Goal: Task Accomplishment & Management: Complete application form

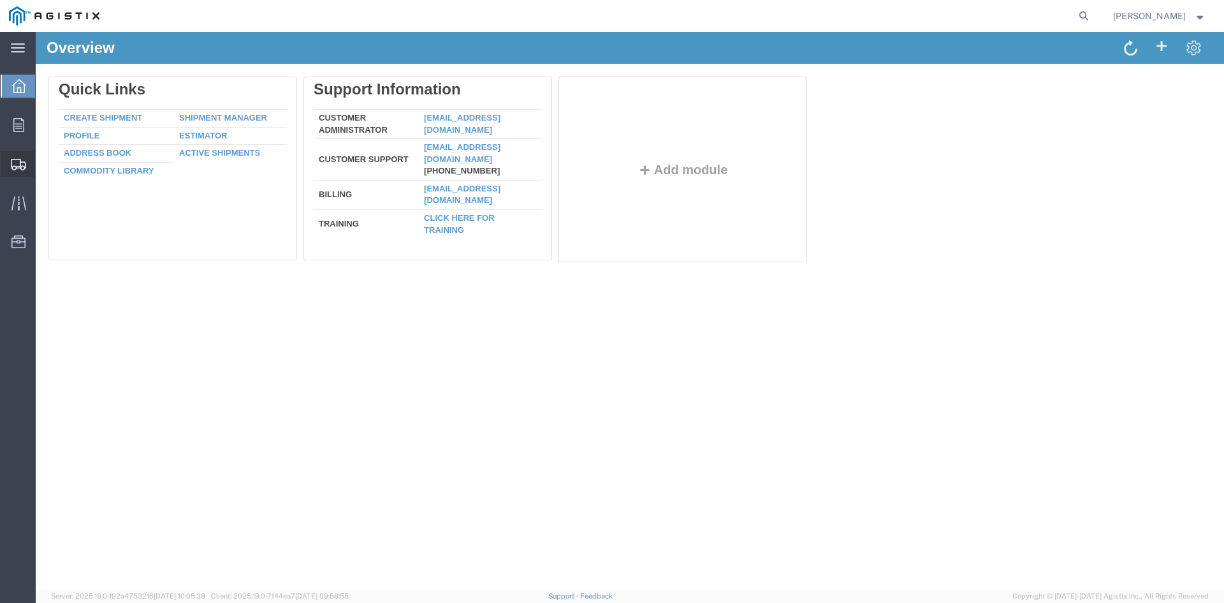
click at [0, 0] on span "Create from Template" at bounding box center [0, 0] width 0 height 0
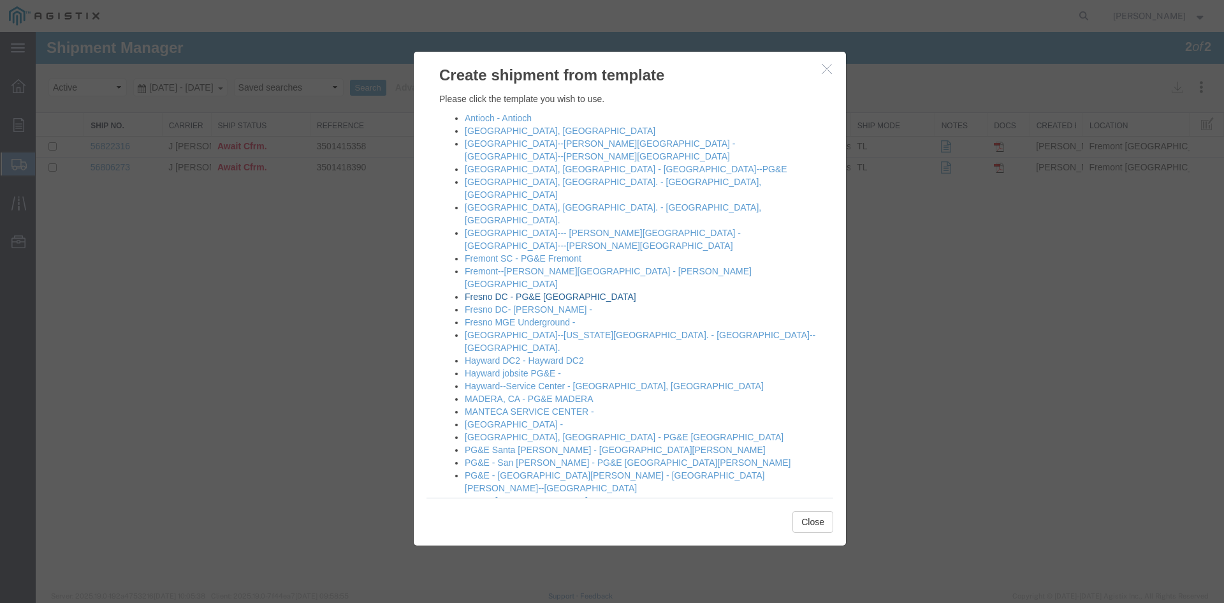
click at [567, 291] on link "Fresno DC - PG&E [GEOGRAPHIC_DATA]" at bounding box center [551, 296] width 172 height 10
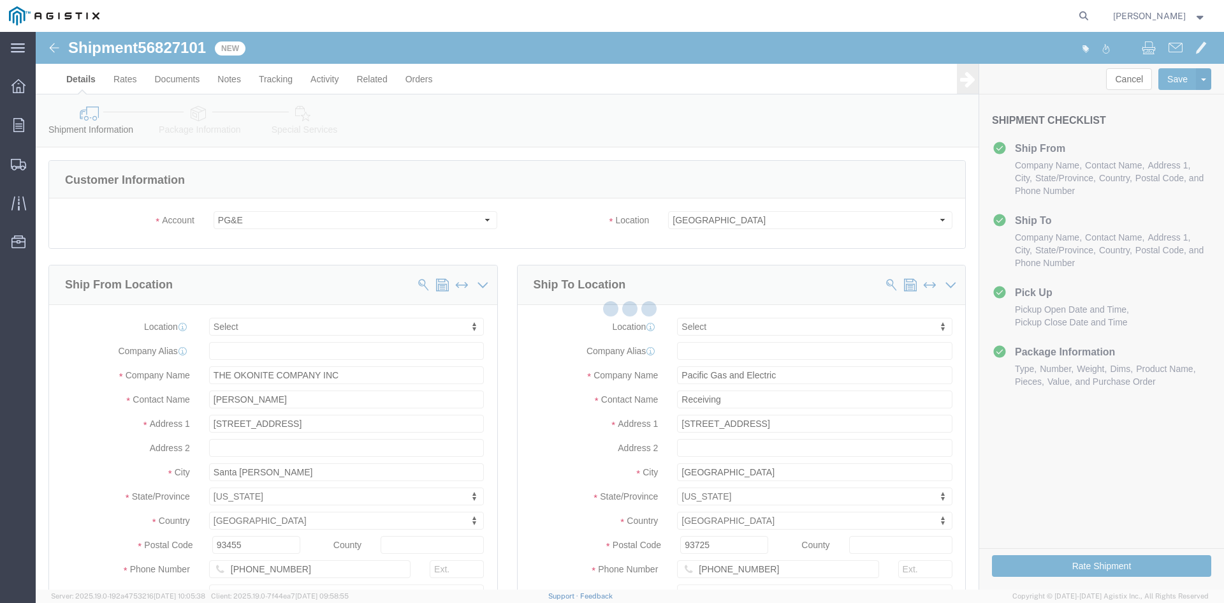
select select
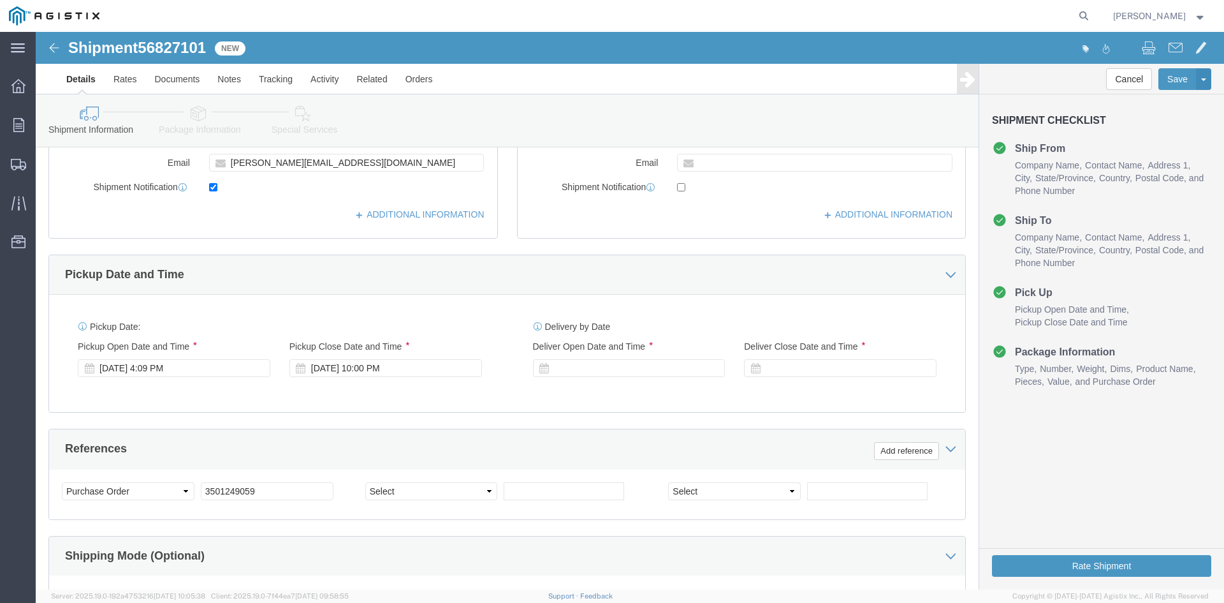
scroll to position [446, 0]
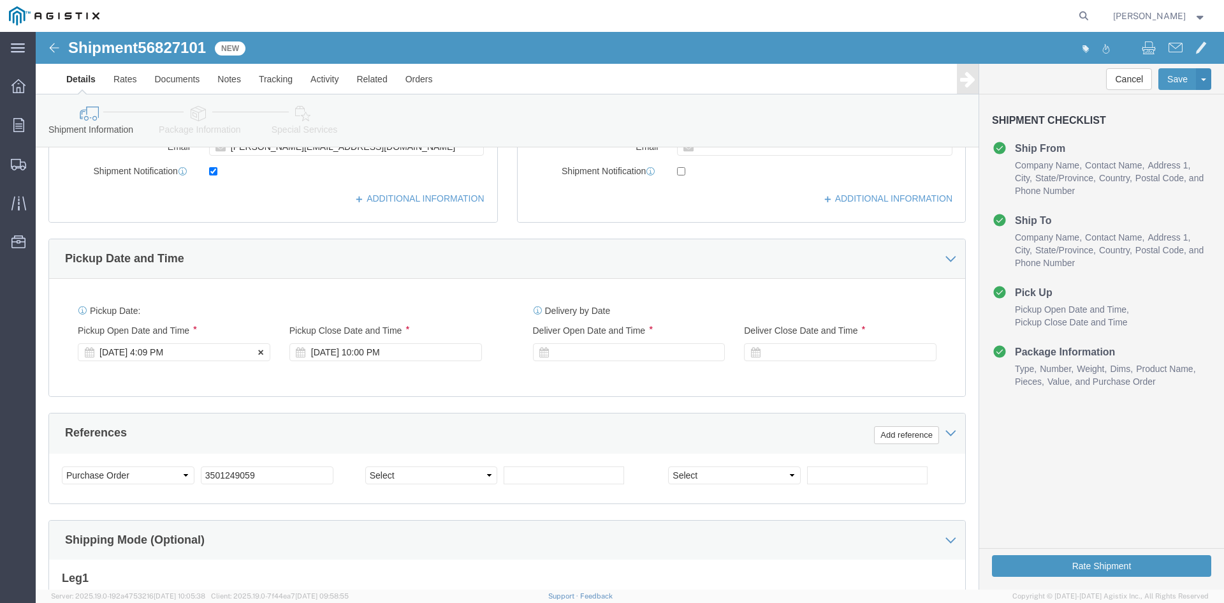
click div "[DATE] 4:09 PM"
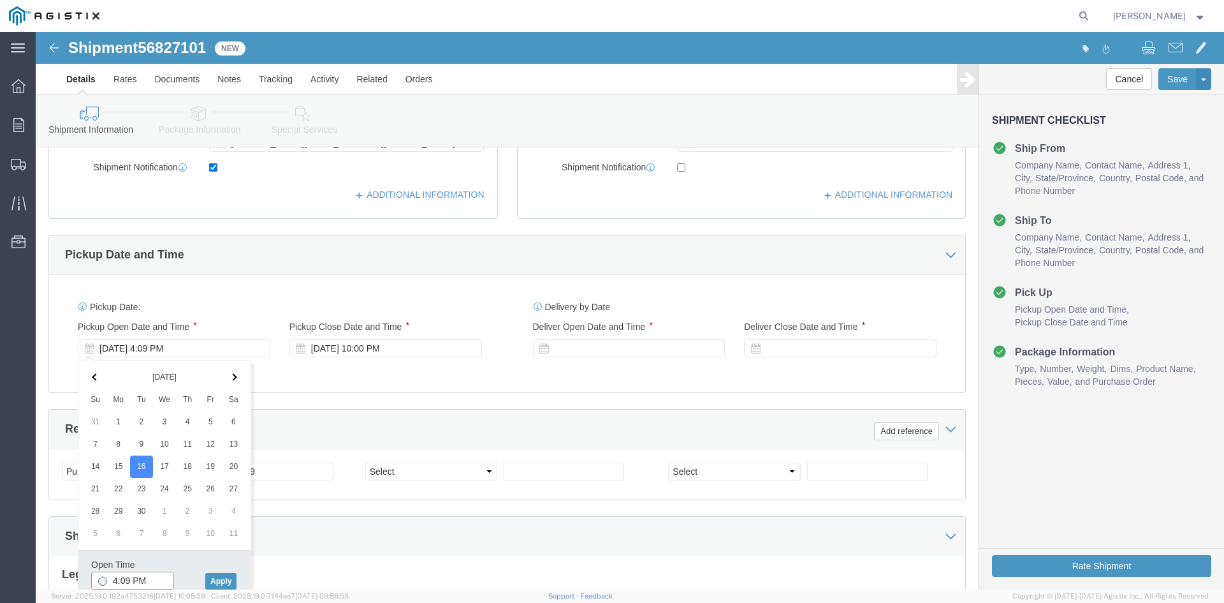
click input "4:09 PM"
type input "12:09 PM"
click button "Apply"
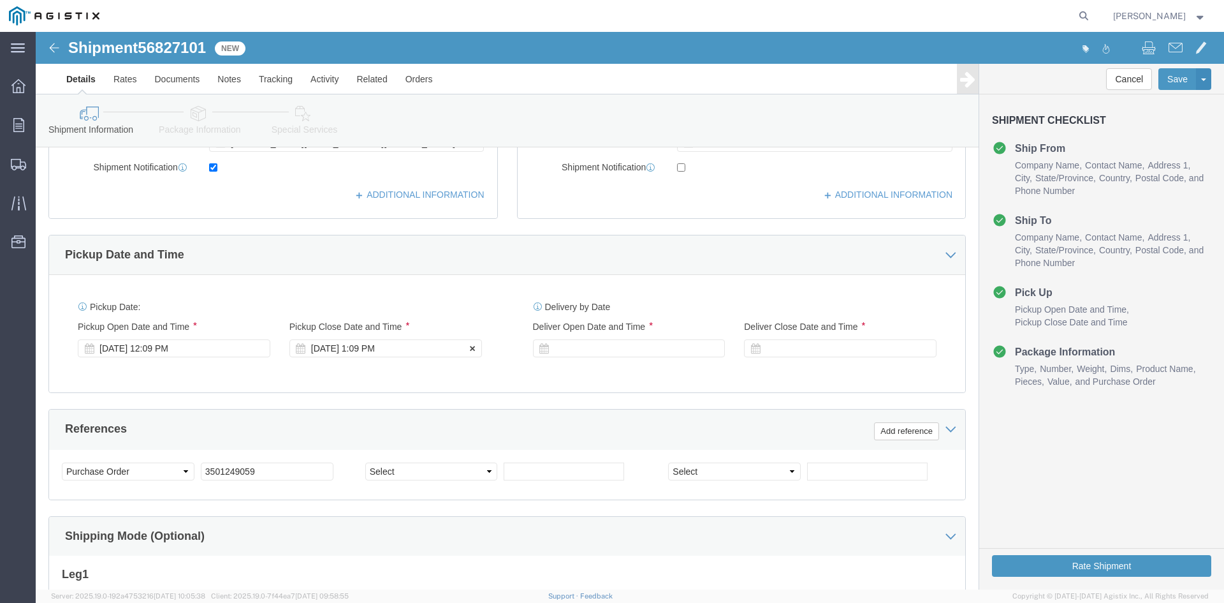
click div "[DATE] 1:09 PM"
click button "Apply"
click div
click button "Apply"
click div
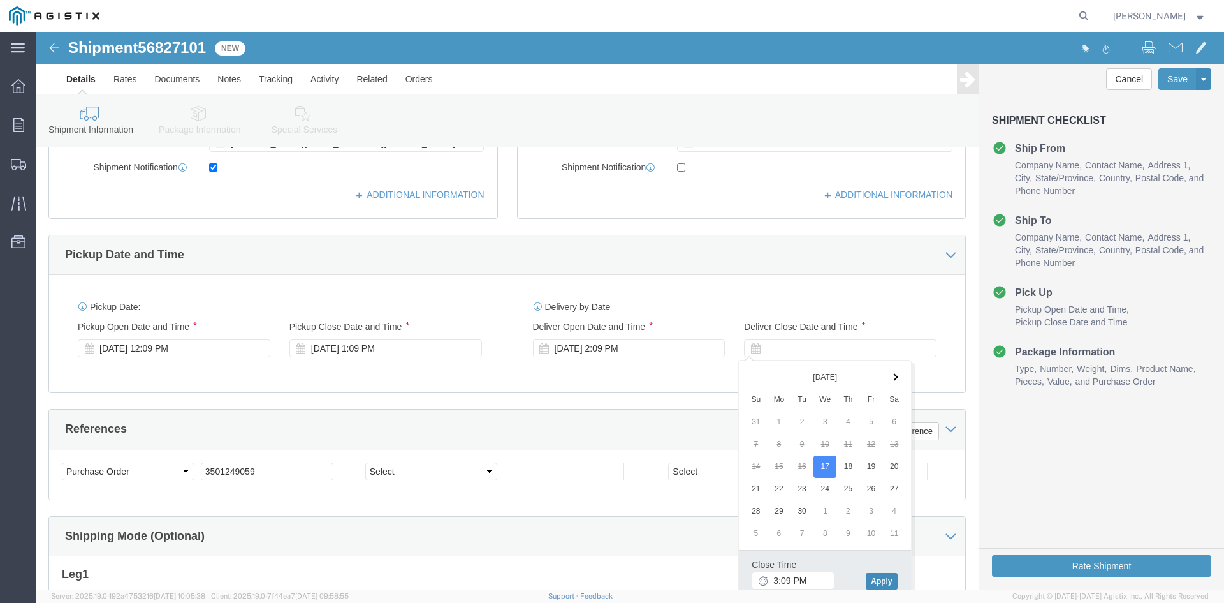
click button "Apply"
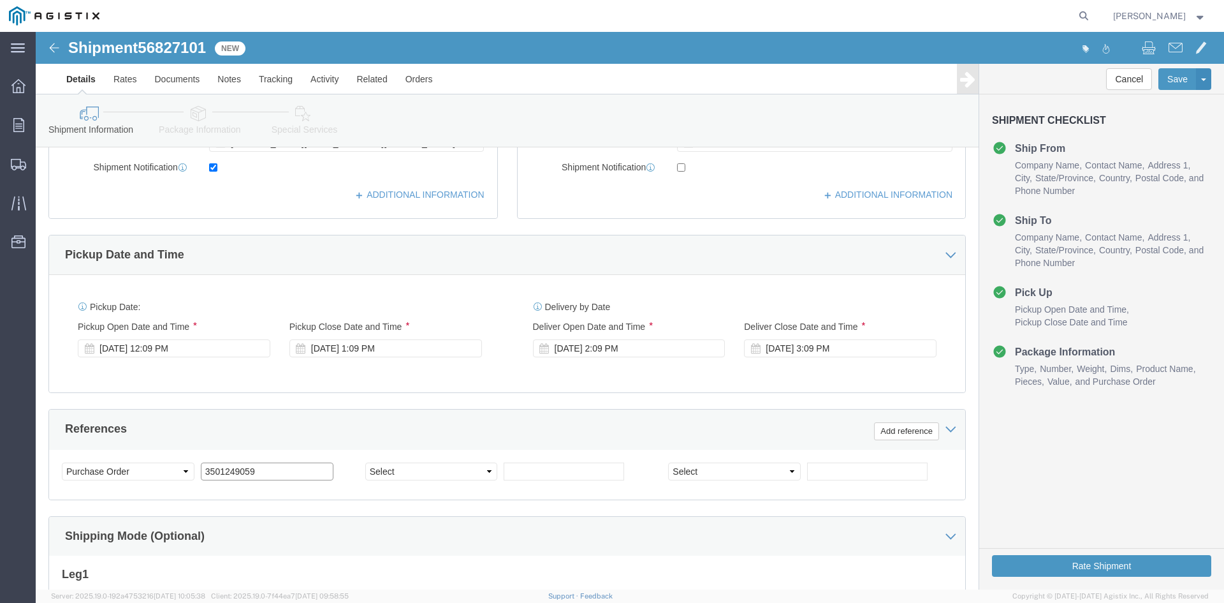
click input "3501249059"
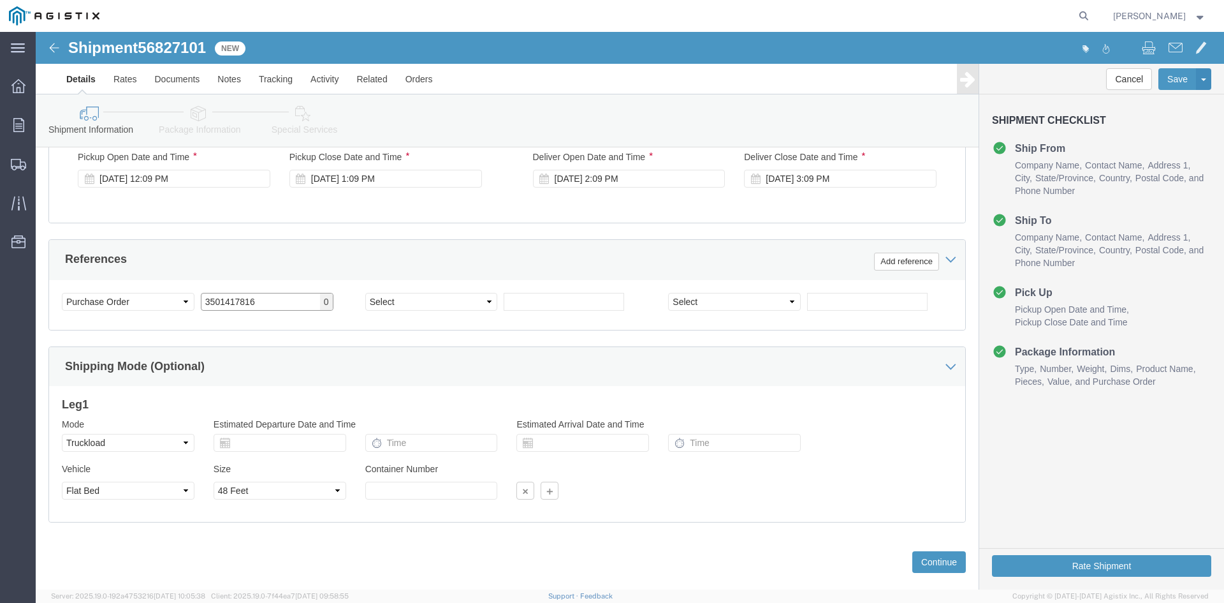
scroll to position [642, 0]
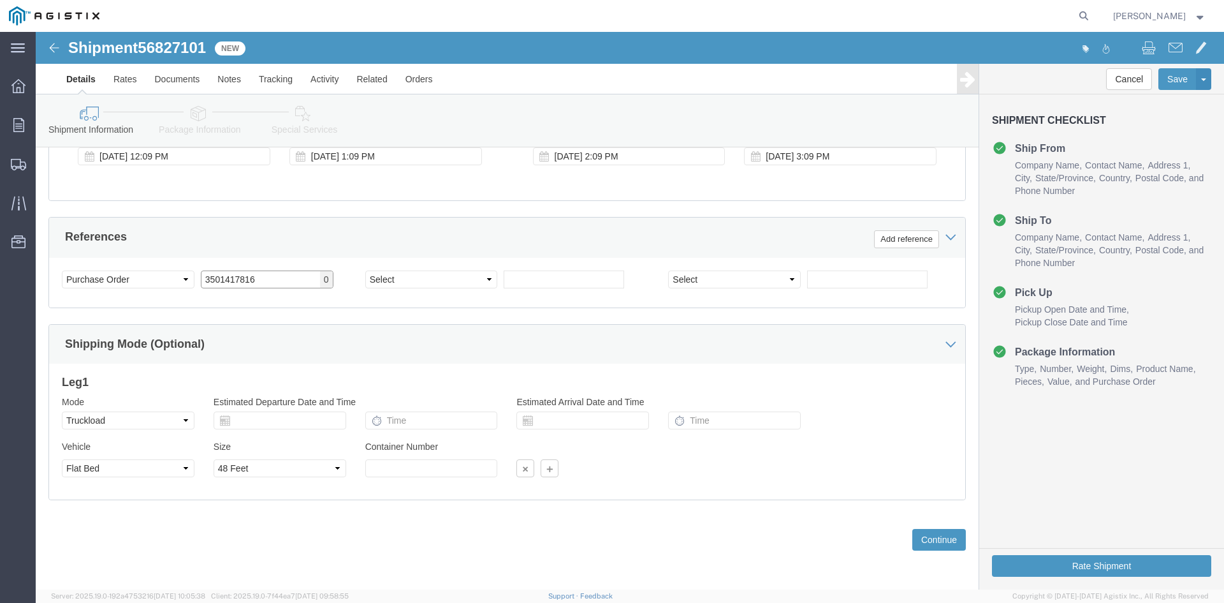
type input "3501417816"
click select "Select 1-Ton (PSS) 10 Wheel 10 Yard Dump Truck 20 Yard Dump Truck Bobtail Botto…"
select select
click select "Select 1-Ton (PSS) 10 Wheel 10 Yard Dump Truck 20 Yard Dump Truck Bobtail Botto…"
click button "Continue"
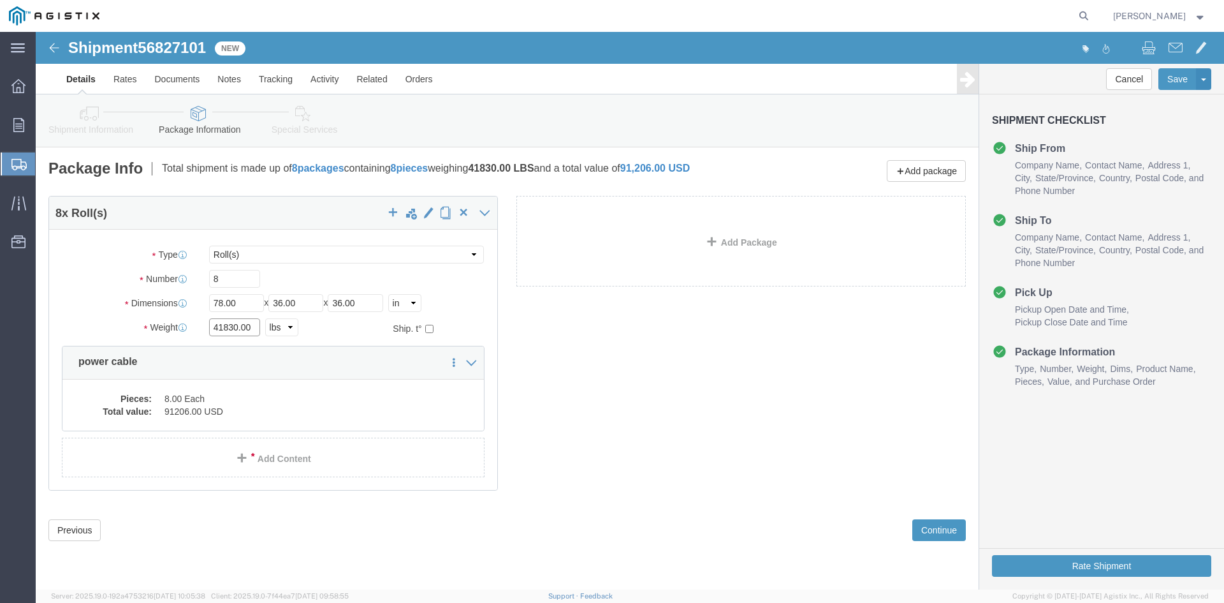
click input "41830.00"
type input "4"
type input "42260"
click dd "91206.00 USD"
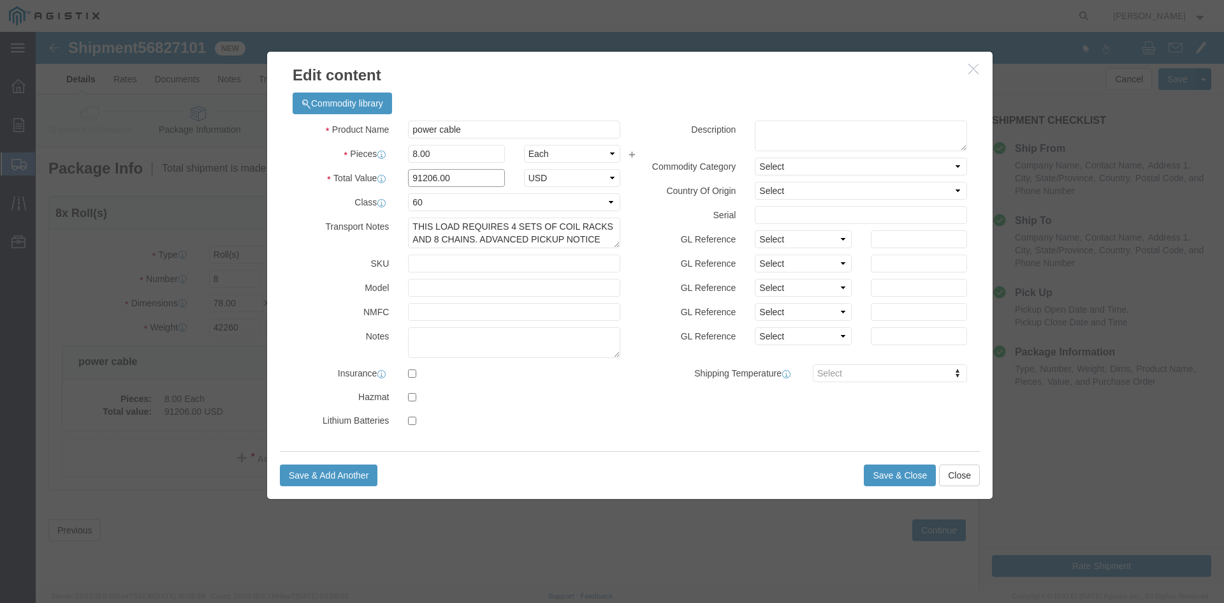
click input "91206.00"
type input "9"
type input "128608"
click button "Save & Close"
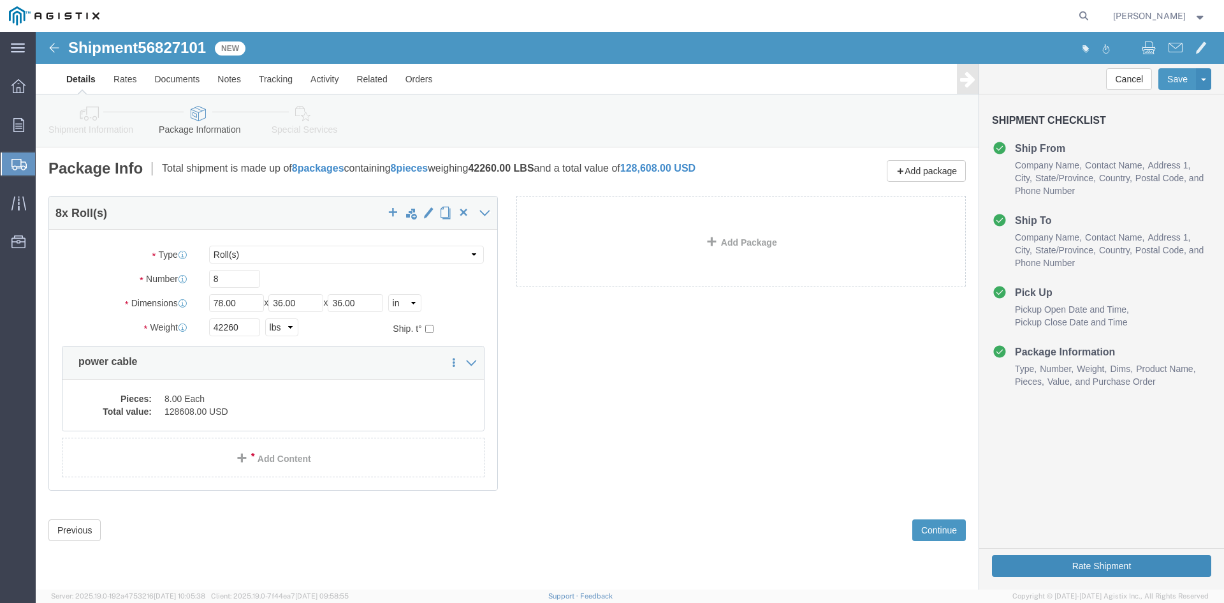
click button "Rate Shipment"
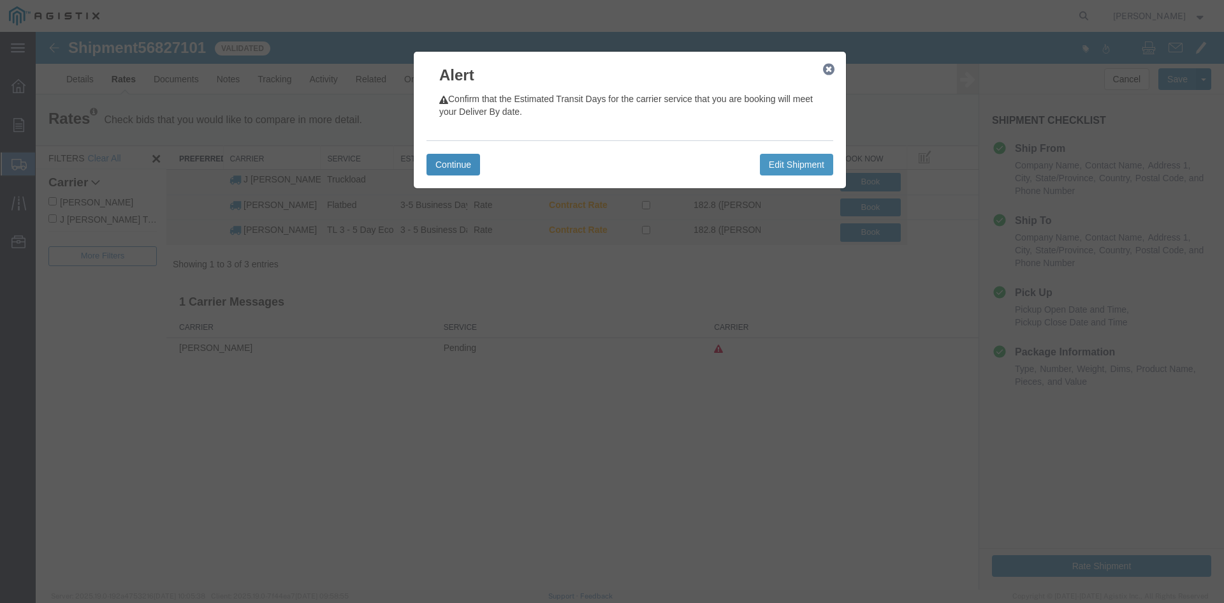
click at [450, 160] on button "Continue" at bounding box center [454, 165] width 54 height 22
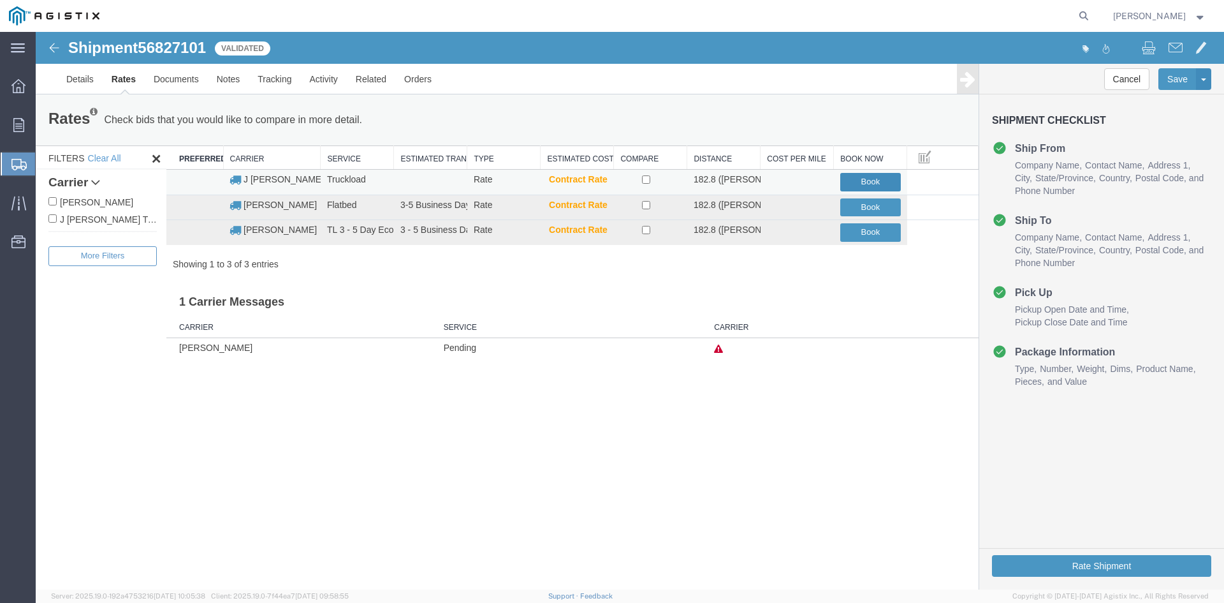
click at [880, 179] on button "Book" at bounding box center [870, 182] width 61 height 18
